Goal: Information Seeking & Learning: Learn about a topic

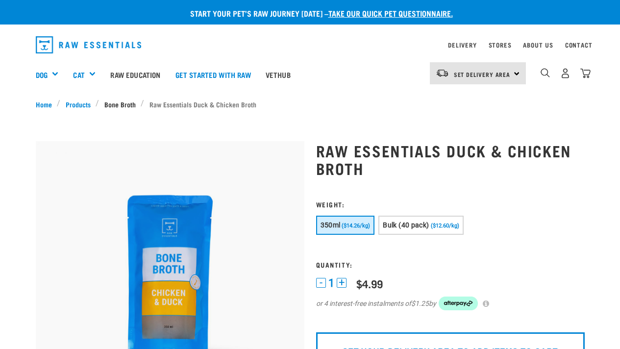
click at [126, 103] on link "Bone Broth" at bounding box center [120, 104] width 42 height 10
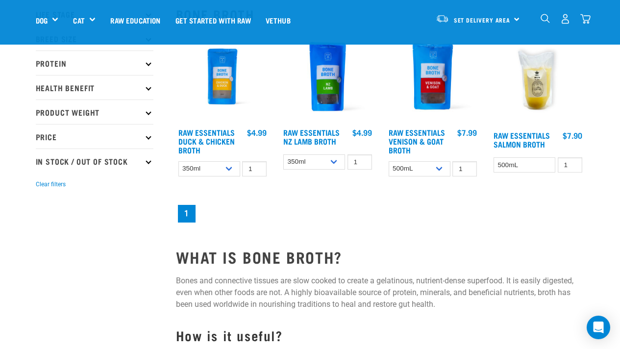
scroll to position [117, 0]
click at [433, 130] on link "Raw Essentials Venison & Goat Broth" at bounding box center [416, 140] width 56 height 22
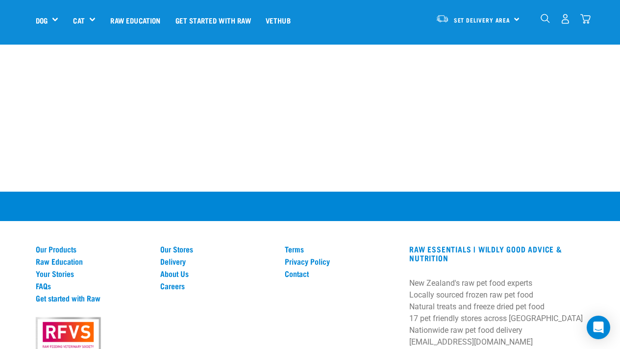
scroll to position [1012, 0]
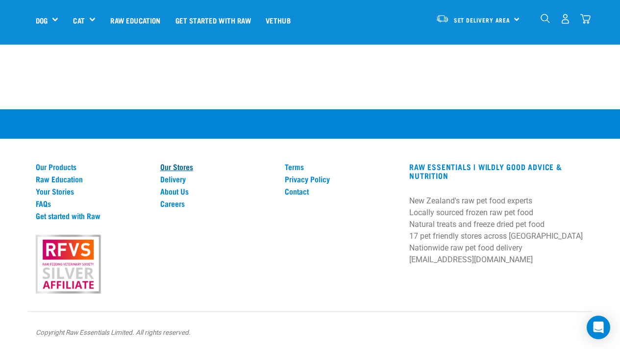
click at [187, 164] on link "Our Stores" at bounding box center [216, 166] width 113 height 9
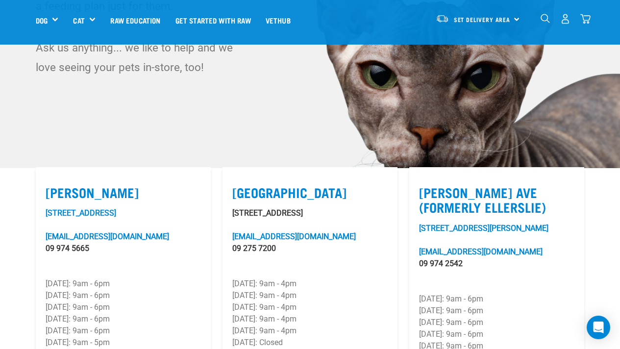
scroll to position [159, 0]
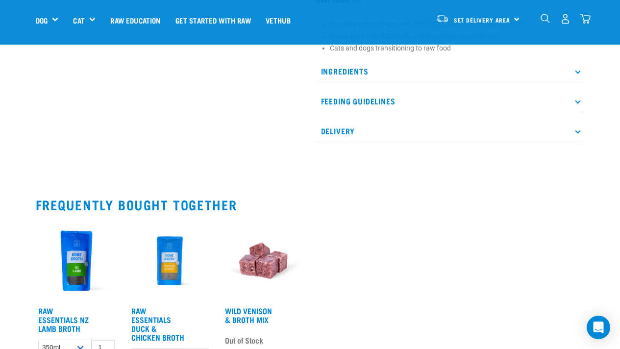
scroll to position [465, 0]
